Goal: Transaction & Acquisition: Purchase product/service

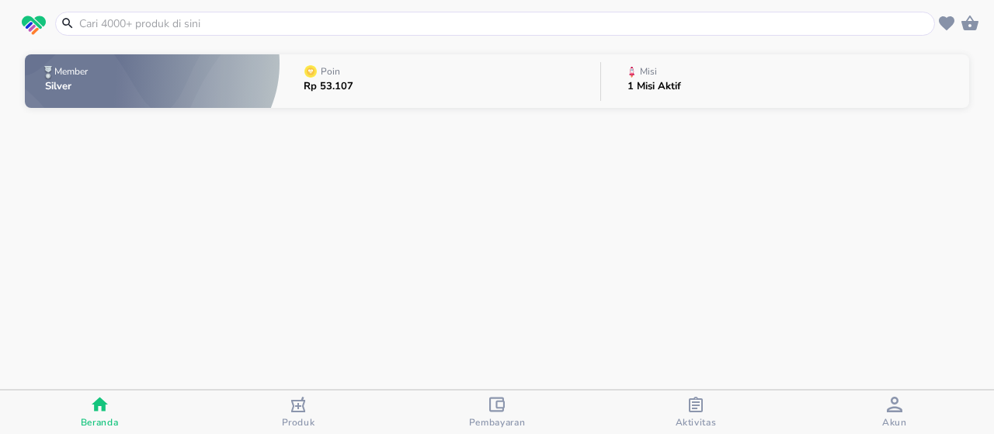
click at [332, 26] on input "text" at bounding box center [505, 24] width 854 height 16
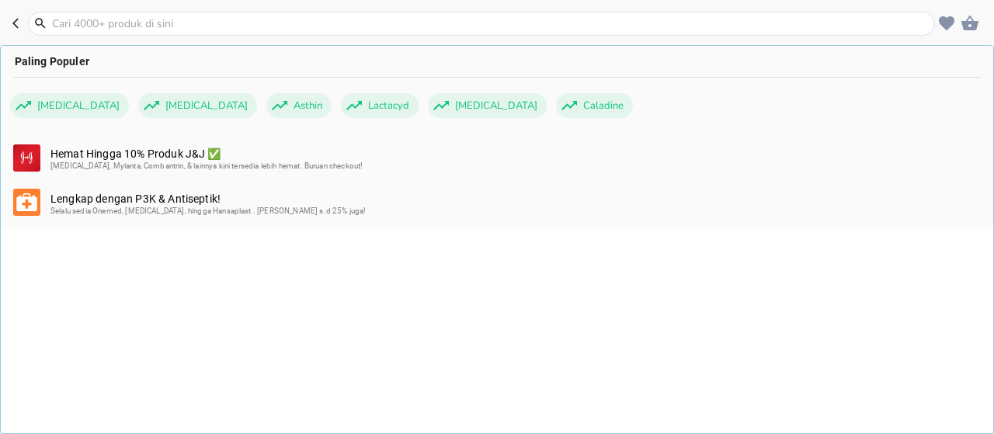
click at [336, 25] on input "text" at bounding box center [490, 24] width 881 height 16
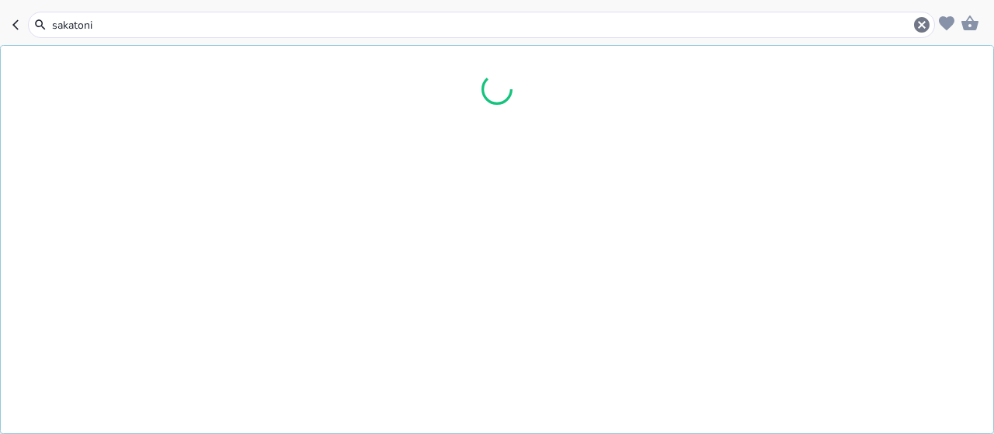
type input "sakatonik"
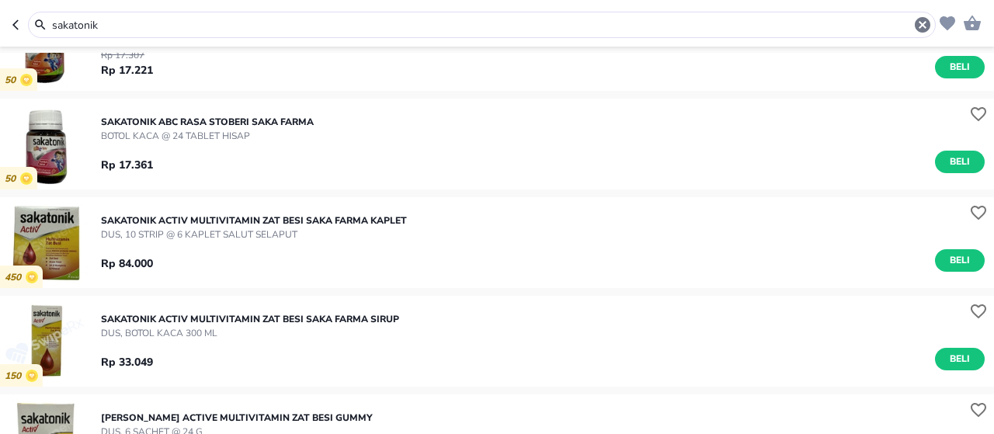
scroll to position [466, 0]
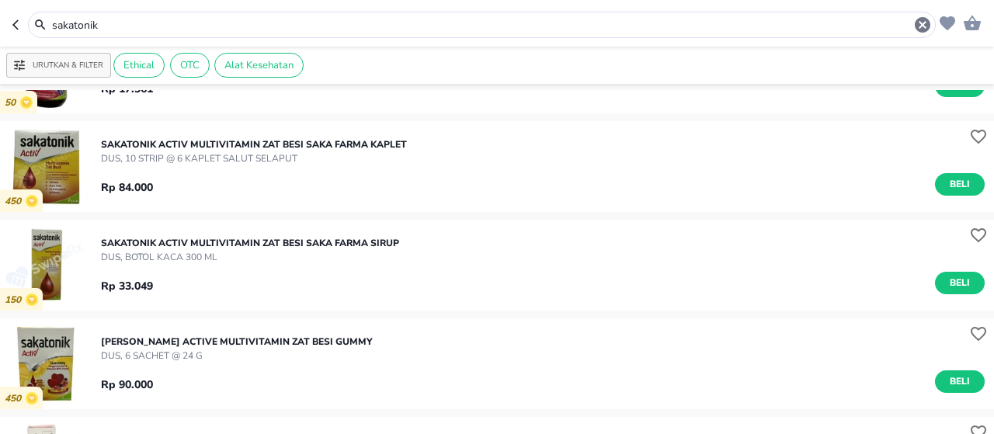
click at [323, 25] on input "sakatonik" at bounding box center [481, 25] width 863 height 16
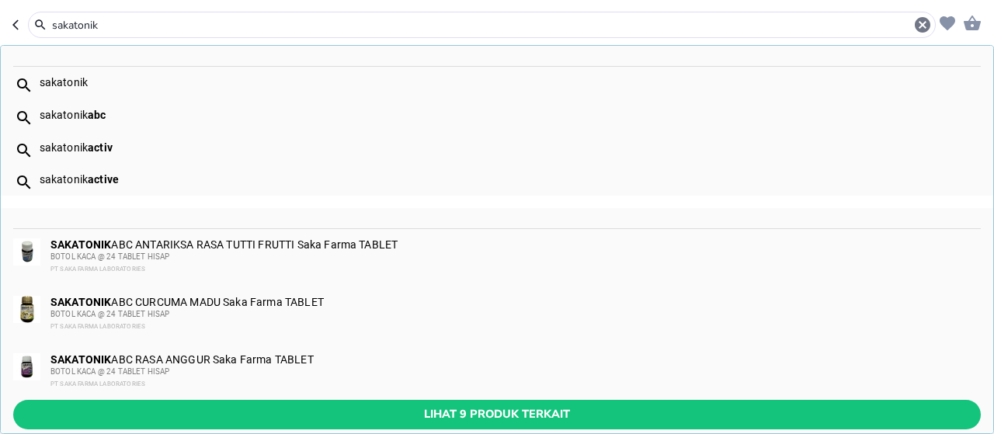
click at [323, 25] on input "sakatonik" at bounding box center [481, 25] width 863 height 16
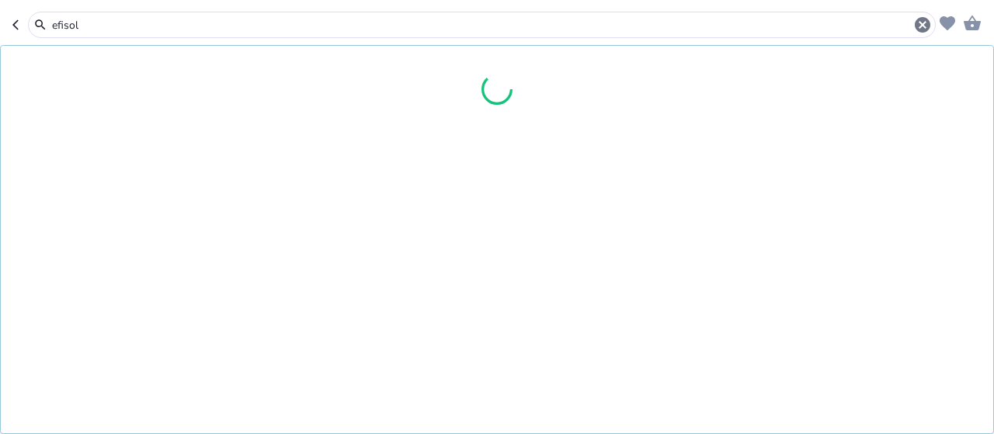
type input "efisol"
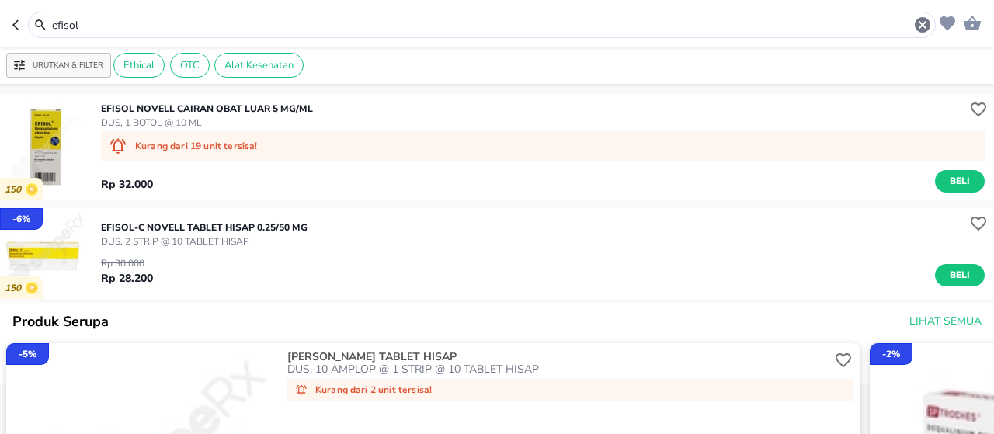
click at [268, 223] on p "EFISOL-C Novell TABLET HISAP 0.25/50 MG" at bounding box center [204, 228] width 207 height 14
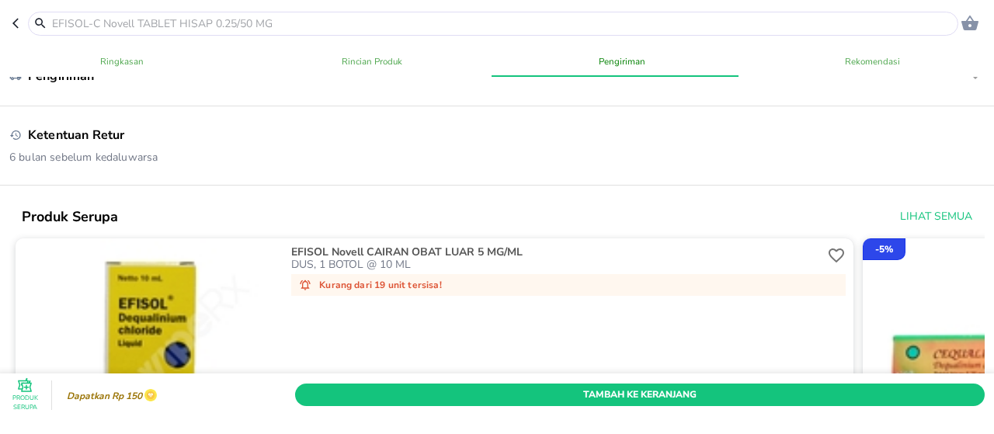
scroll to position [777, 0]
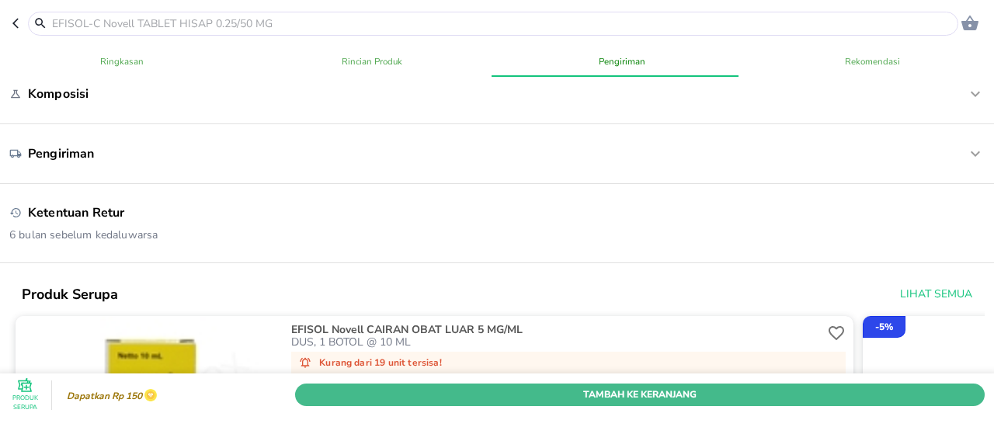
click at [371, 387] on span "Tambah Ke Keranjang" at bounding box center [640, 395] width 667 height 16
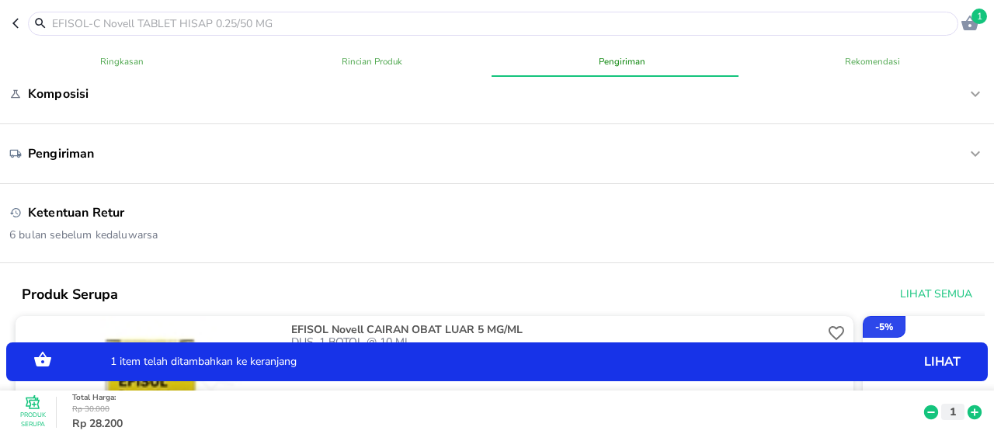
scroll to position [75, 0]
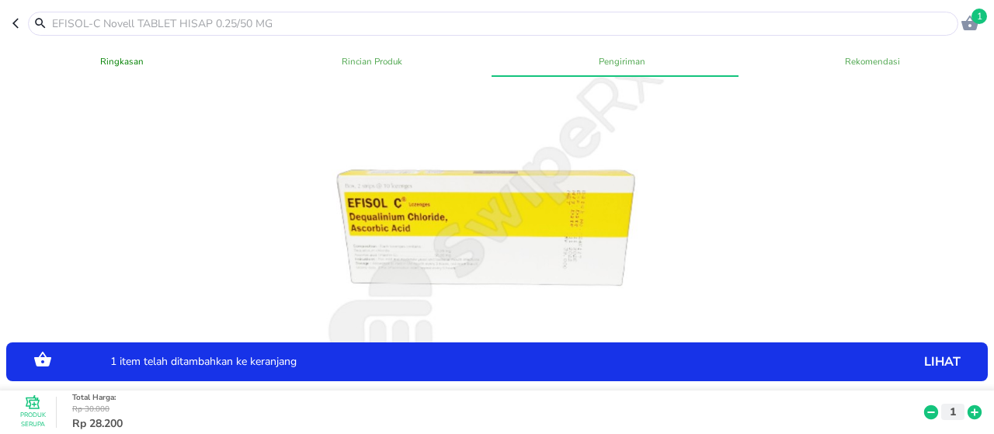
click at [249, 23] on input "text" at bounding box center [502, 24] width 904 height 16
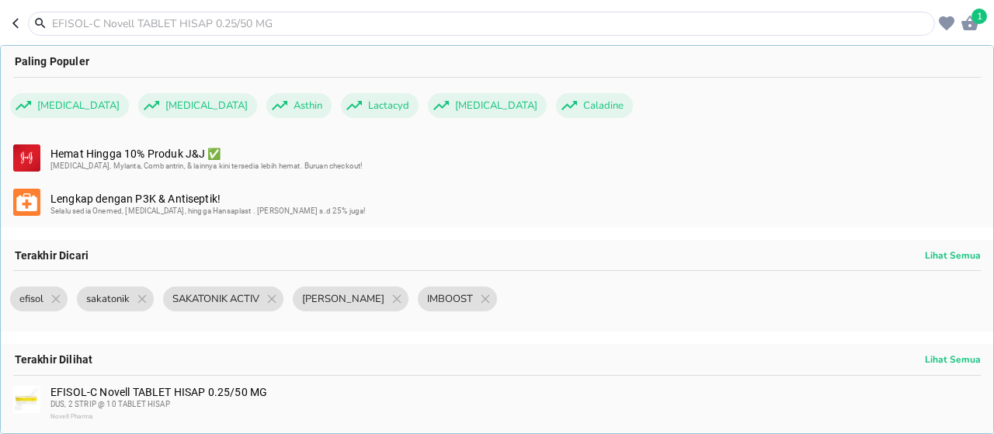
scroll to position [0, 0]
paste input "[MEDICAL_DATA] KIDS STRAWBERRY 60mL (KUNING)"
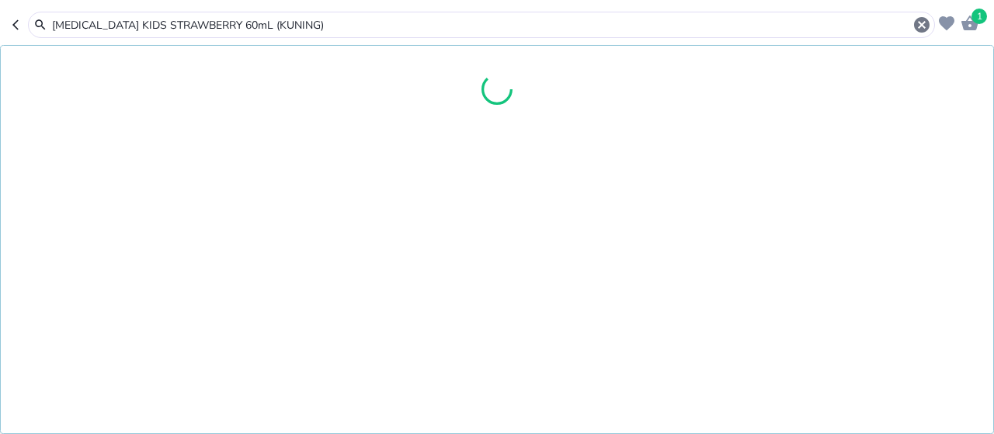
click at [108, 23] on input "[MEDICAL_DATA] KIDS STRAWBERRY 60mL (KUNING)" at bounding box center [481, 25] width 862 height 16
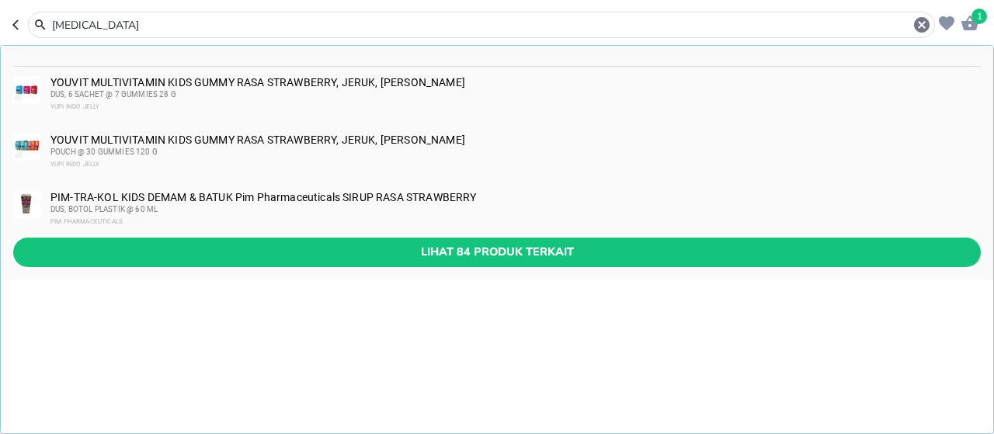
type input "[MEDICAL_DATA]"
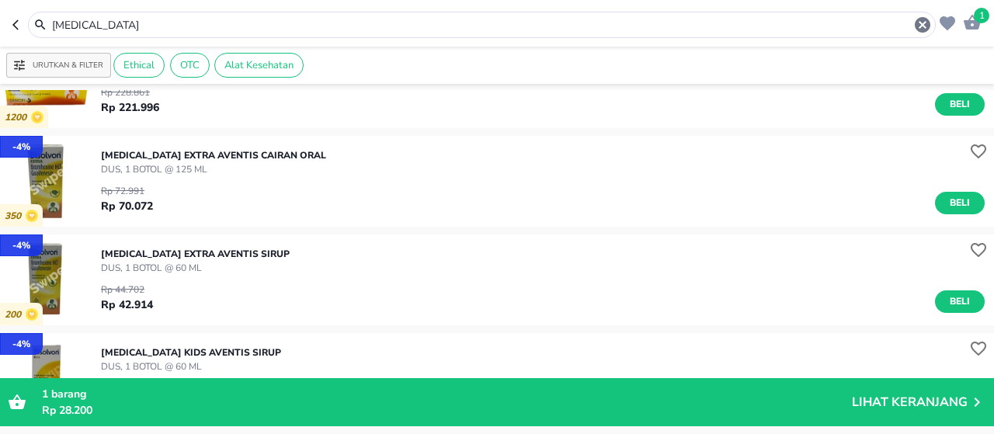
scroll to position [233, 0]
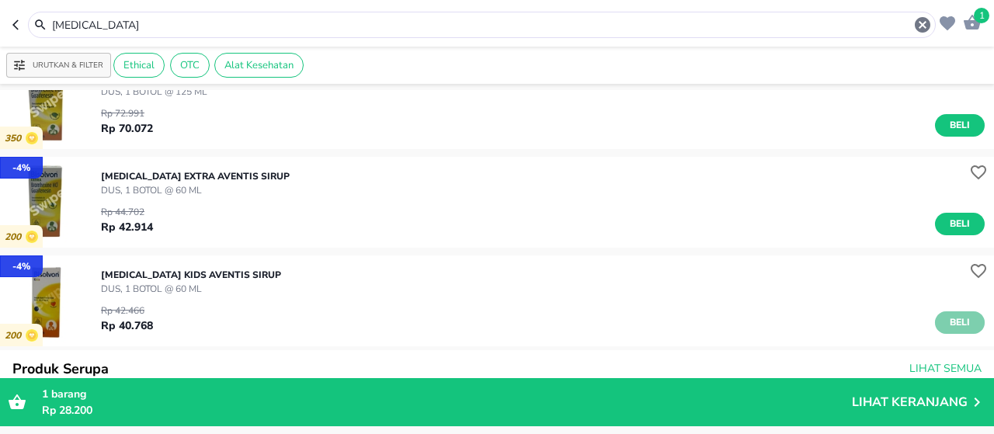
click at [957, 330] on span "Beli" at bounding box center [960, 323] width 26 height 16
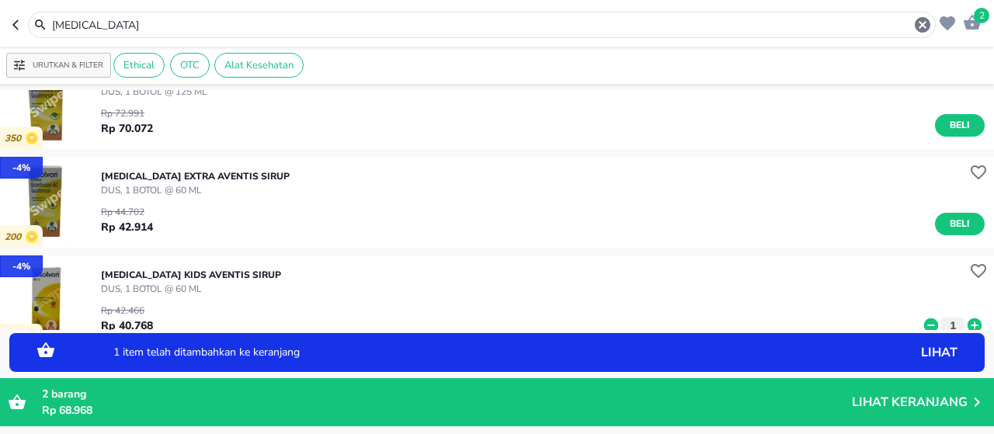
click at [143, 23] on input "[MEDICAL_DATA]" at bounding box center [481, 25] width 863 height 16
paste input "SAKATONIK ACTIV 100mL - KALBE (cair)"
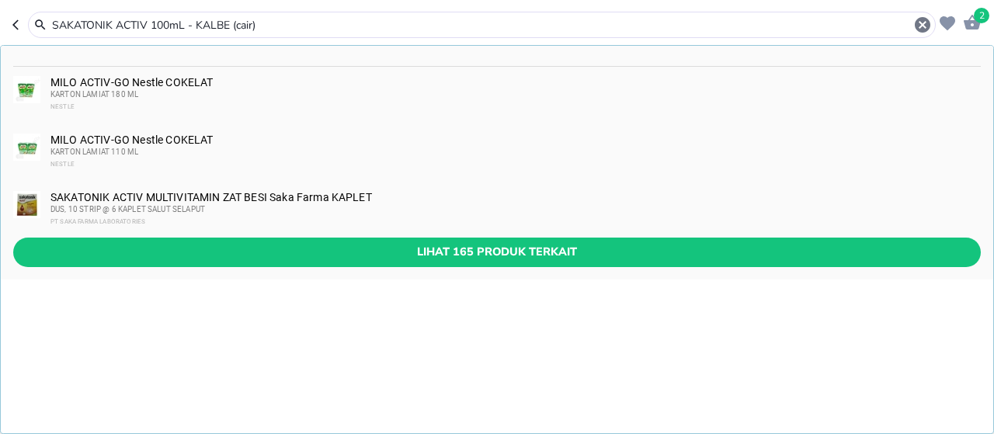
click at [151, 26] on input "SAKATONIK ACTIV 100mL - KALBE (cair)" at bounding box center [481, 25] width 863 height 16
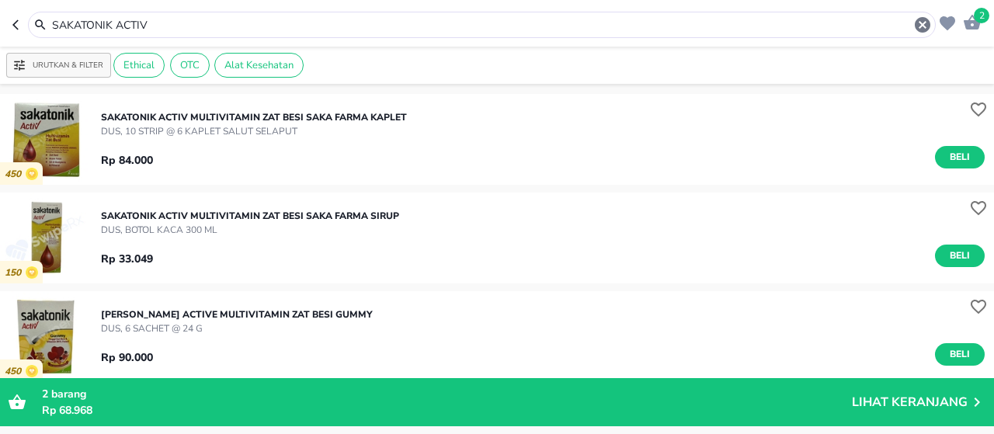
click at [153, 22] on input "SAKATONIK ACTIV" at bounding box center [481, 25] width 863 height 16
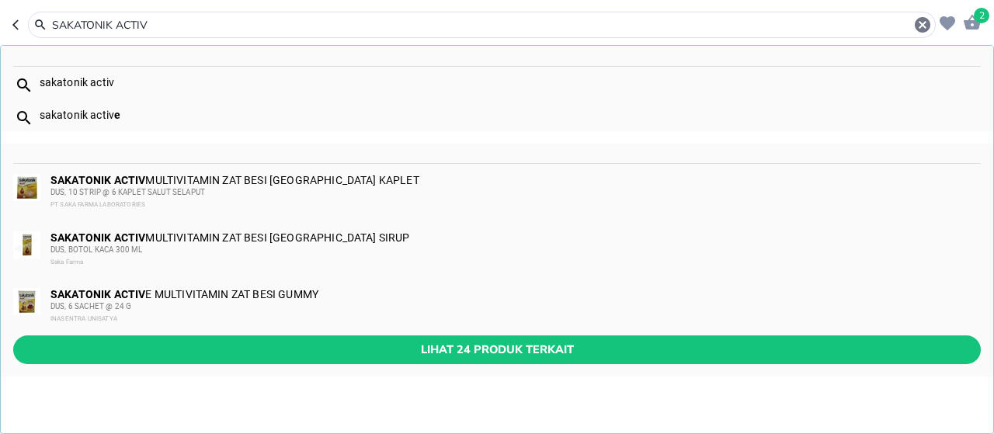
paste input "[PERSON_NAME] Lozenges Original 6'S x 15"
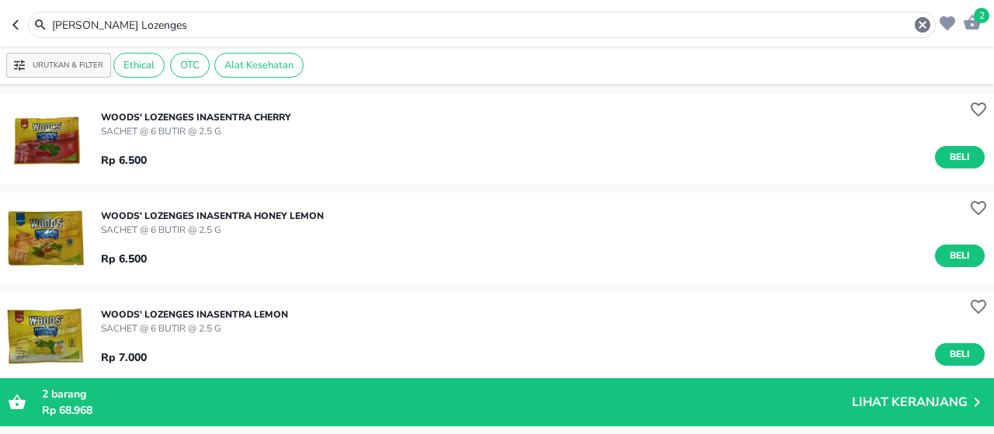
drag, startPoint x: 141, startPoint y: 24, endPoint x: 0, endPoint y: 11, distance: 141.2
click at [0, 11] on header "2 [PERSON_NAME] Lozenges" at bounding box center [497, 23] width 994 height 47
paste input "[MEDICAL_DATA]"
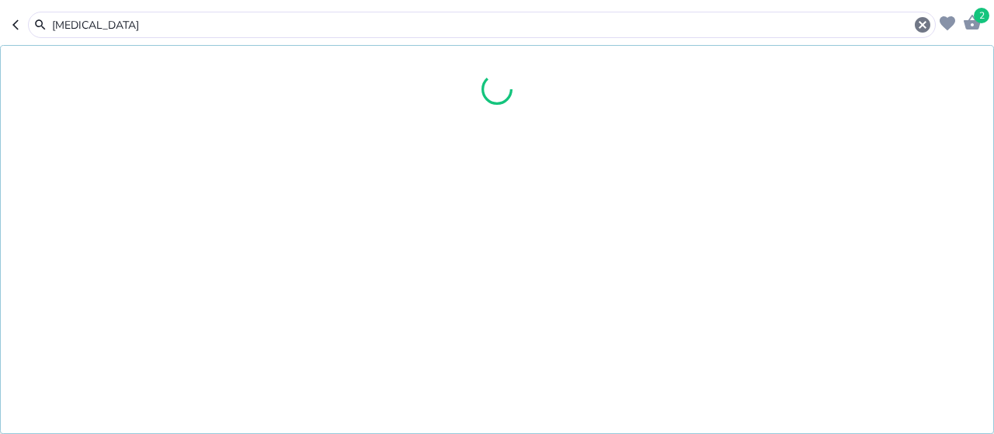
type input "[MEDICAL_DATA]"
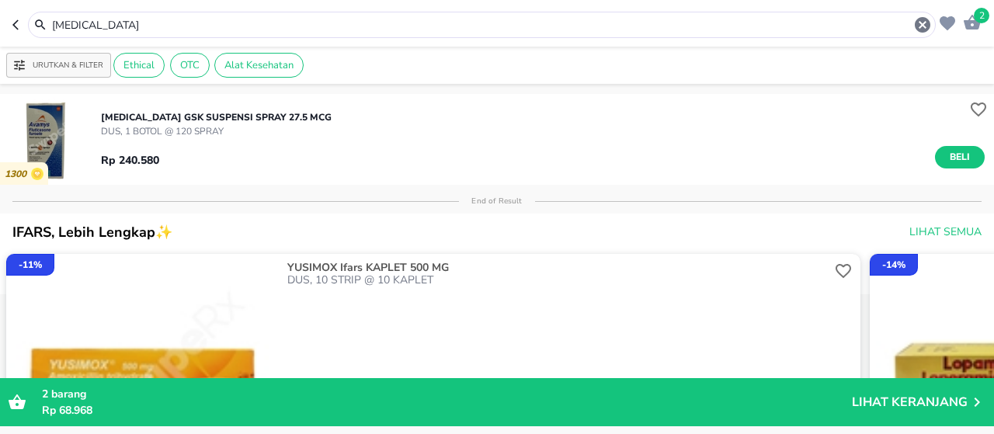
click at [253, 124] on p "[MEDICAL_DATA] Gsk SUSPENSI SPRAY 27.5 MCG" at bounding box center [216, 117] width 231 height 14
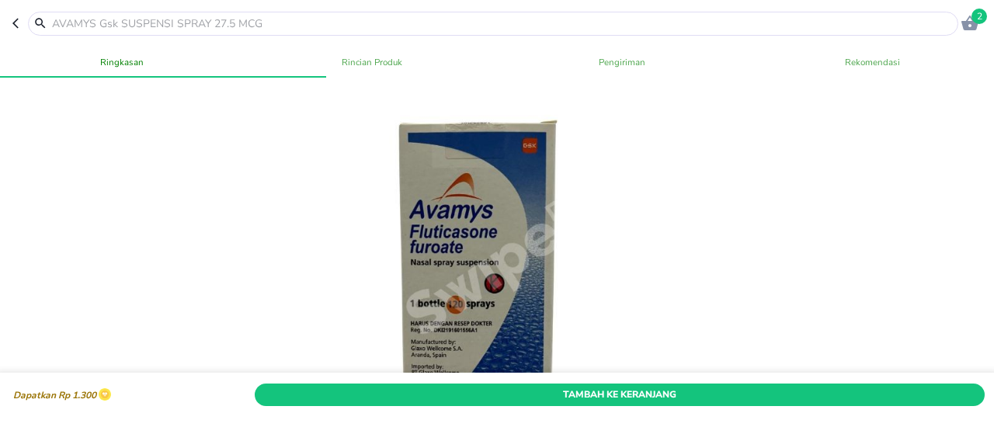
click at [262, 113] on div at bounding box center [497, 288] width 1001 height 420
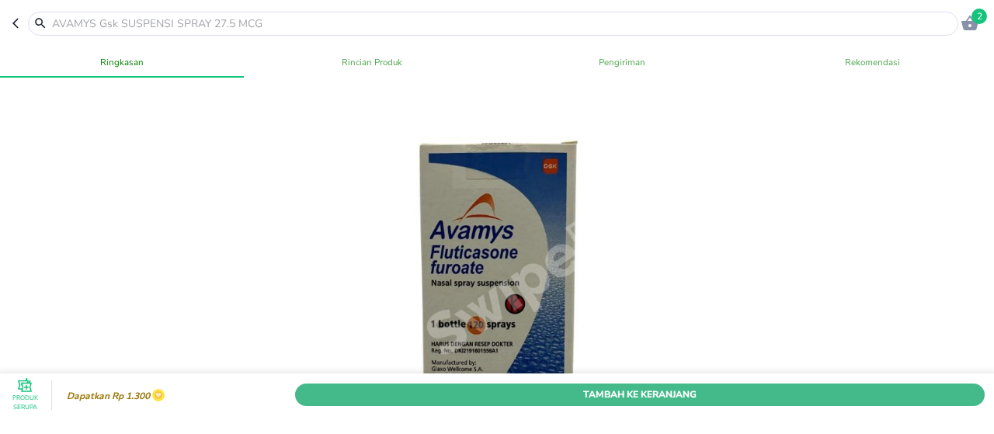
click at [391, 387] on span "Tambah Ke Keranjang" at bounding box center [640, 395] width 667 height 16
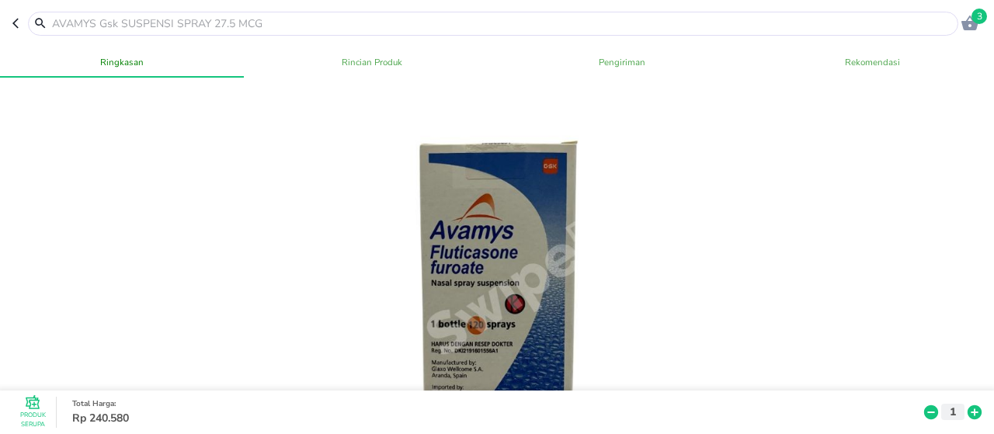
click at [290, 25] on input "text" at bounding box center [502, 24] width 904 height 16
paste input "[MEDICAL_DATA]"
type input "[MEDICAL_DATA]"
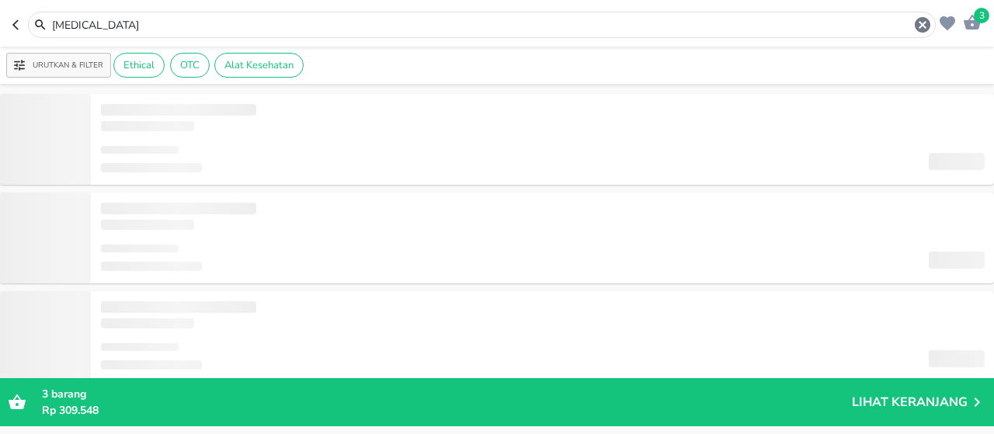
type input "STREPSIL"
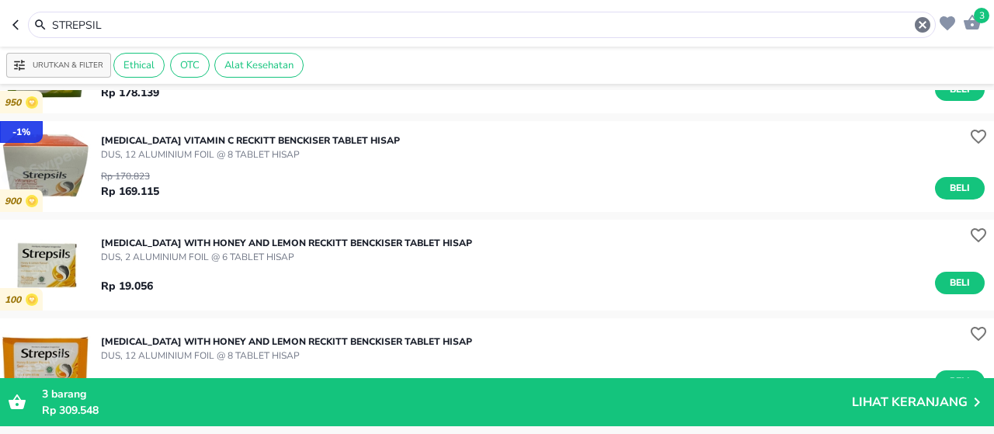
scroll to position [544, 0]
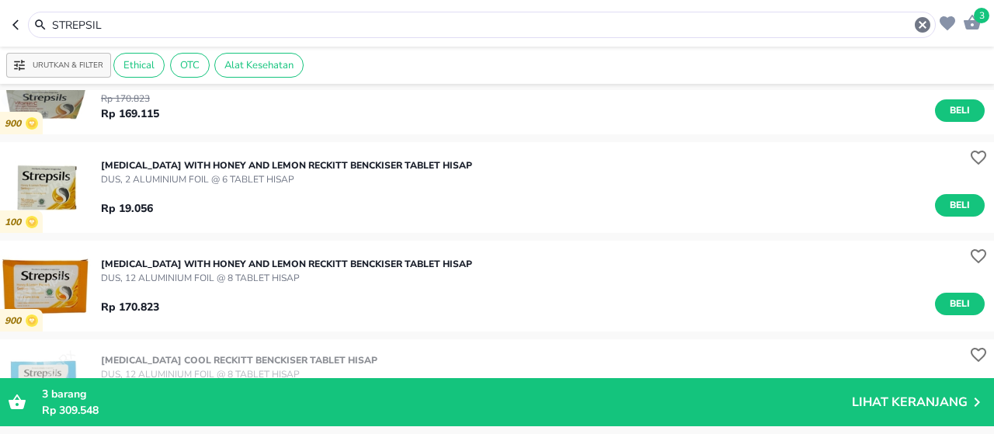
click at [405, 260] on p "[MEDICAL_DATA] WITH HONEY and LEMON Reckitt Benckiser TABLET HISAP" at bounding box center [286, 264] width 371 height 14
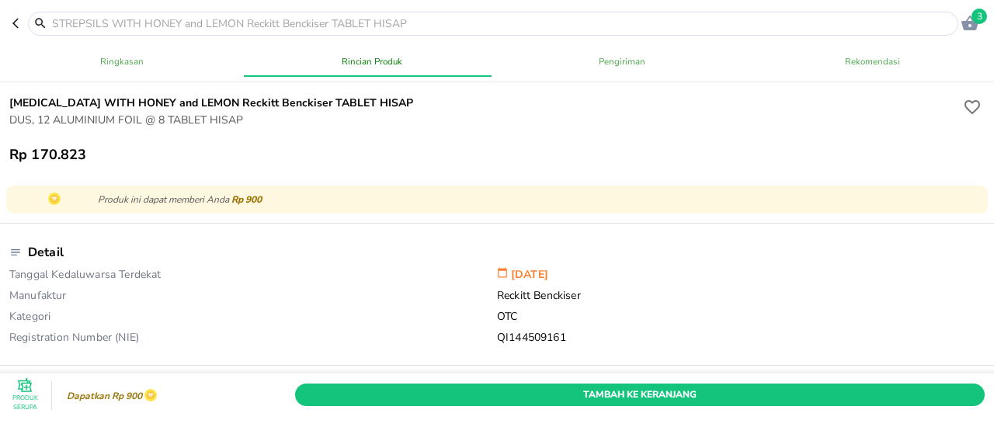
scroll to position [388, 0]
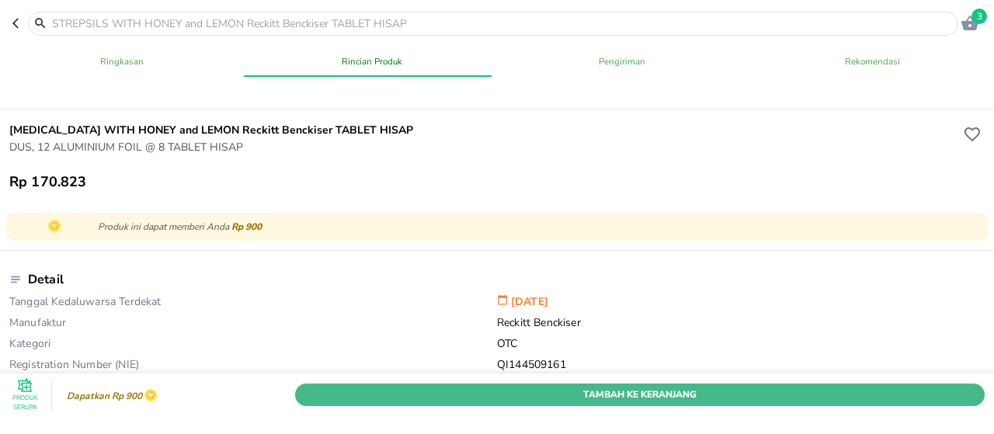
click at [655, 387] on span "Tambah Ke Keranjang" at bounding box center [640, 395] width 667 height 16
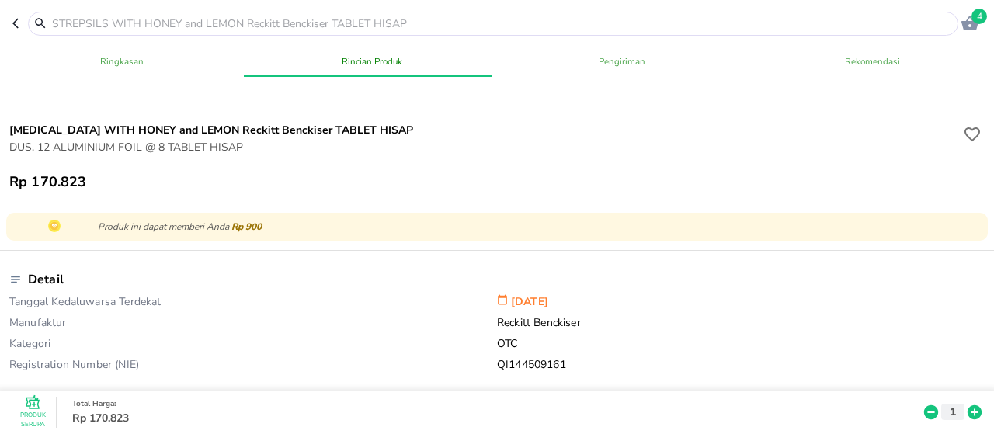
click at [973, 27] on icon "button" at bounding box center [970, 23] width 17 height 15
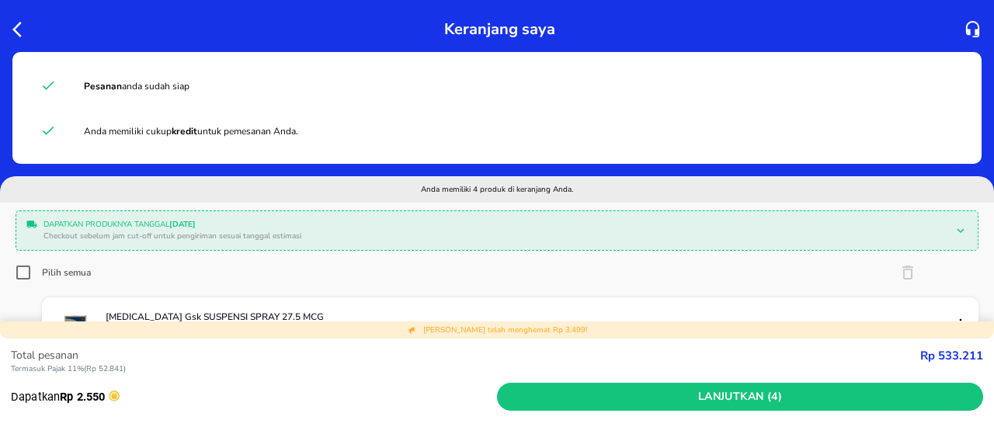
click at [666, 396] on span "Lanjutkan (4)" at bounding box center [740, 397] width 474 height 19
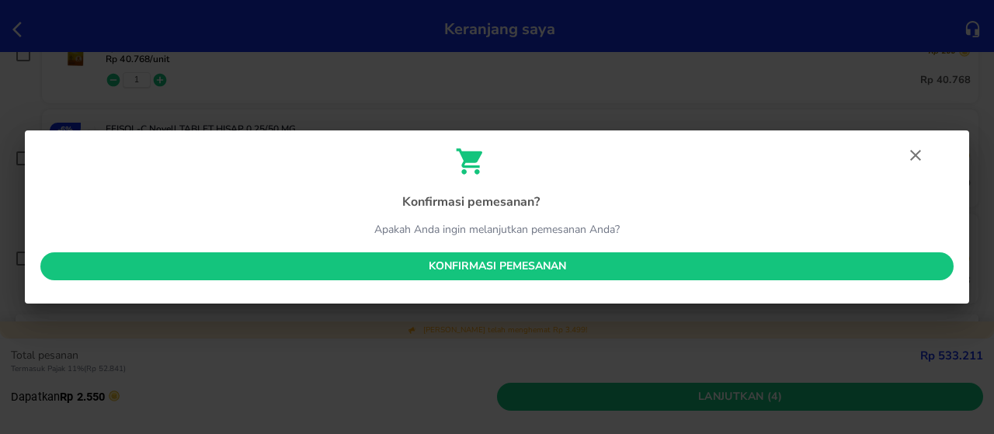
click at [692, 261] on span "Konfirmasi pemesanan" at bounding box center [497, 266] width 889 height 19
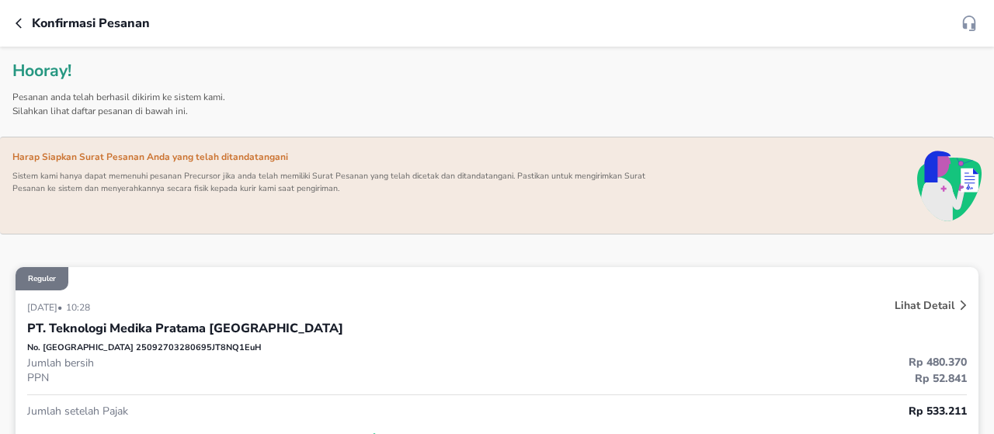
scroll to position [233, 0]
